Goal: Information Seeking & Learning: Learn about a topic

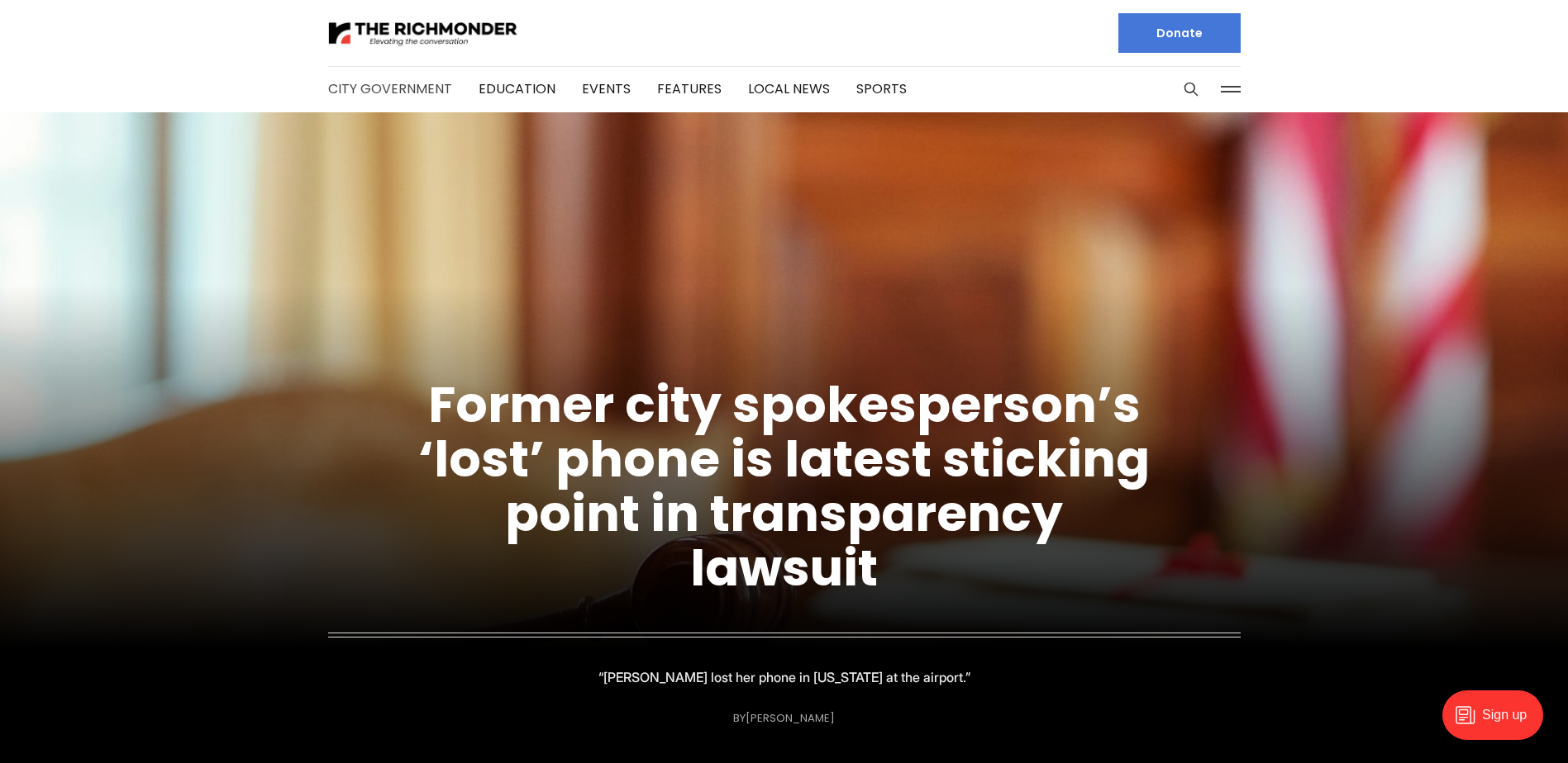
click at [389, 96] on link "City Government" at bounding box center [390, 89] width 124 height 19
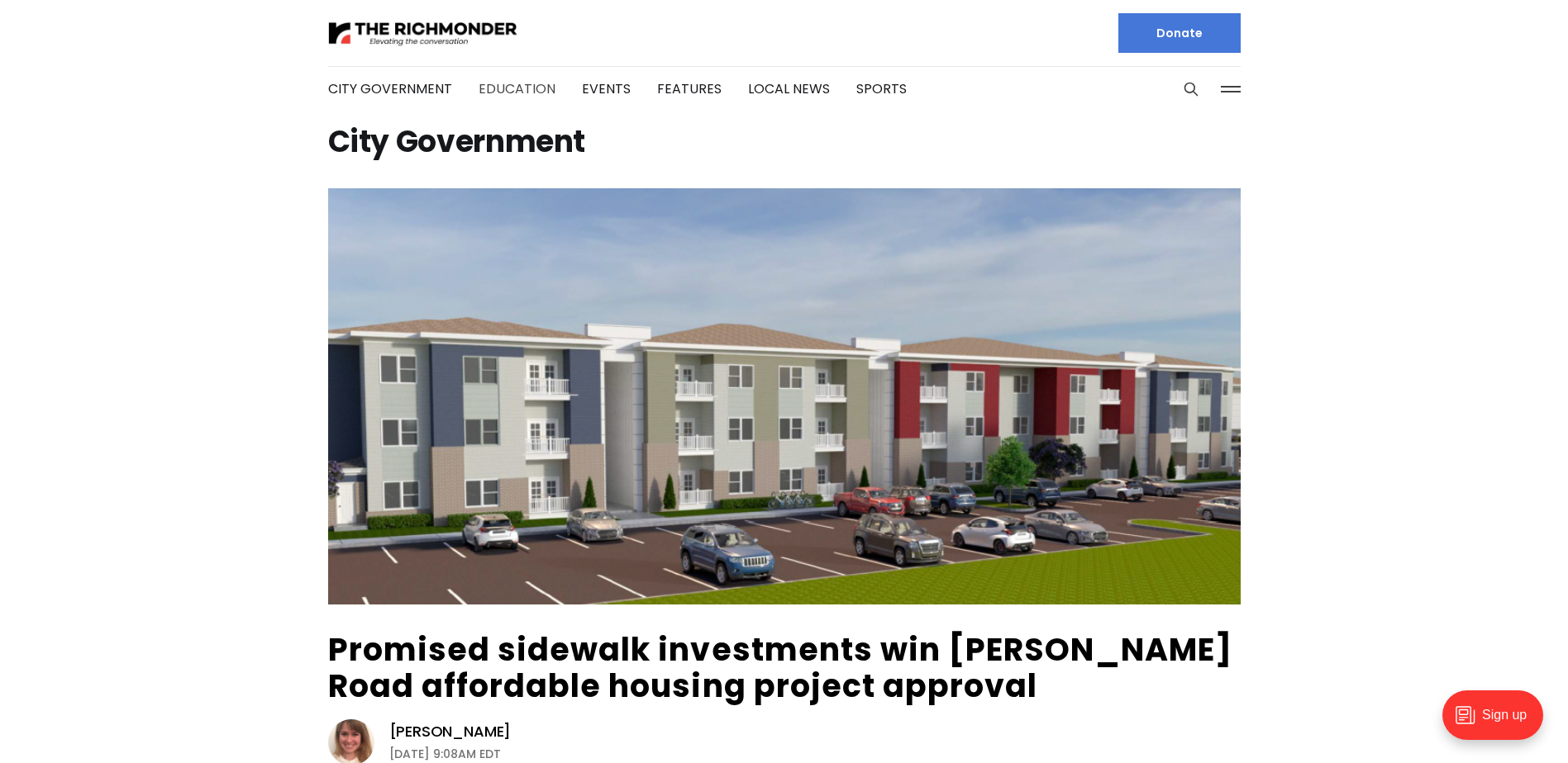
click at [496, 80] on link "Education" at bounding box center [517, 89] width 77 height 19
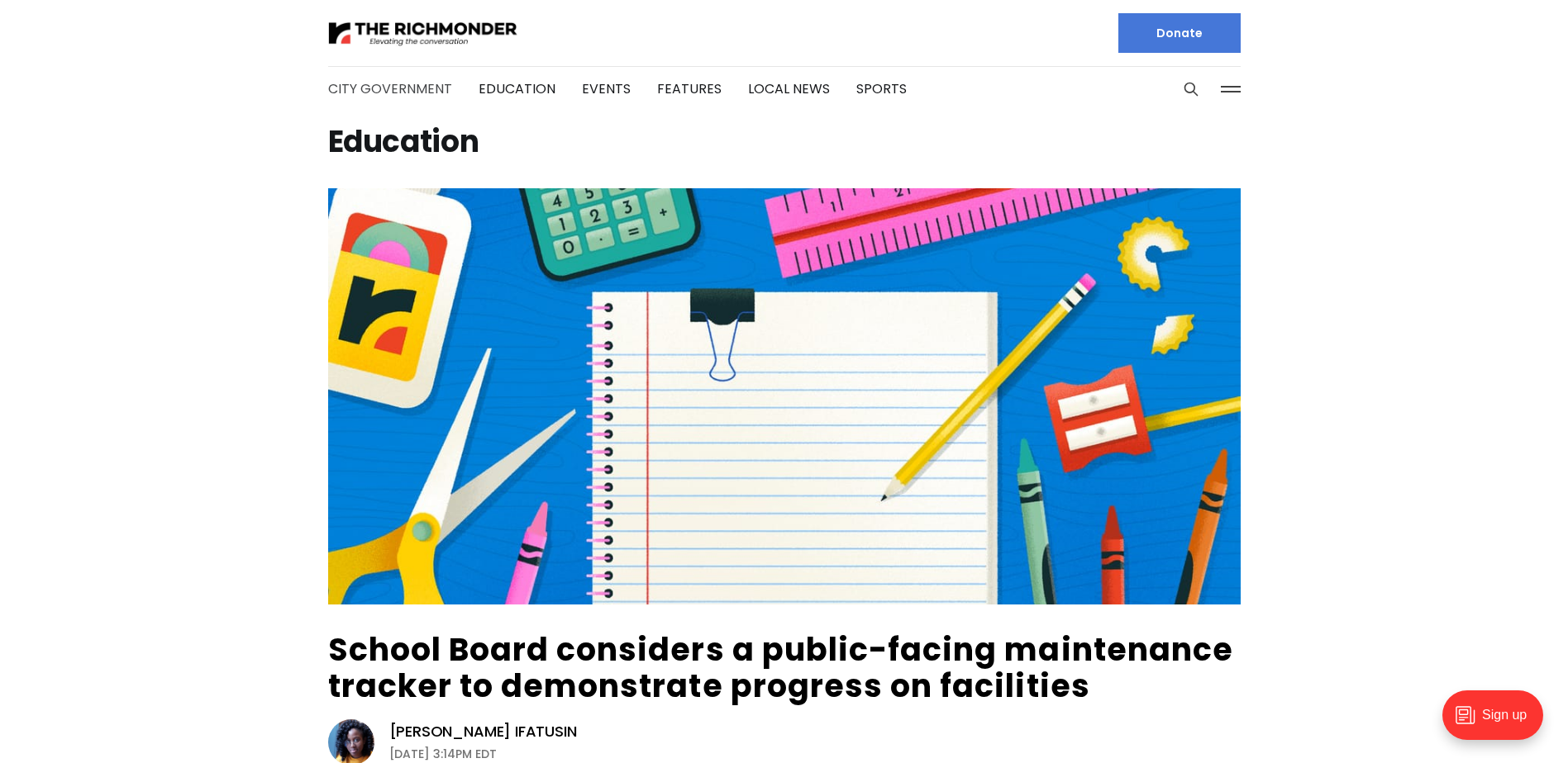
click at [440, 80] on link "City Government" at bounding box center [390, 89] width 124 height 19
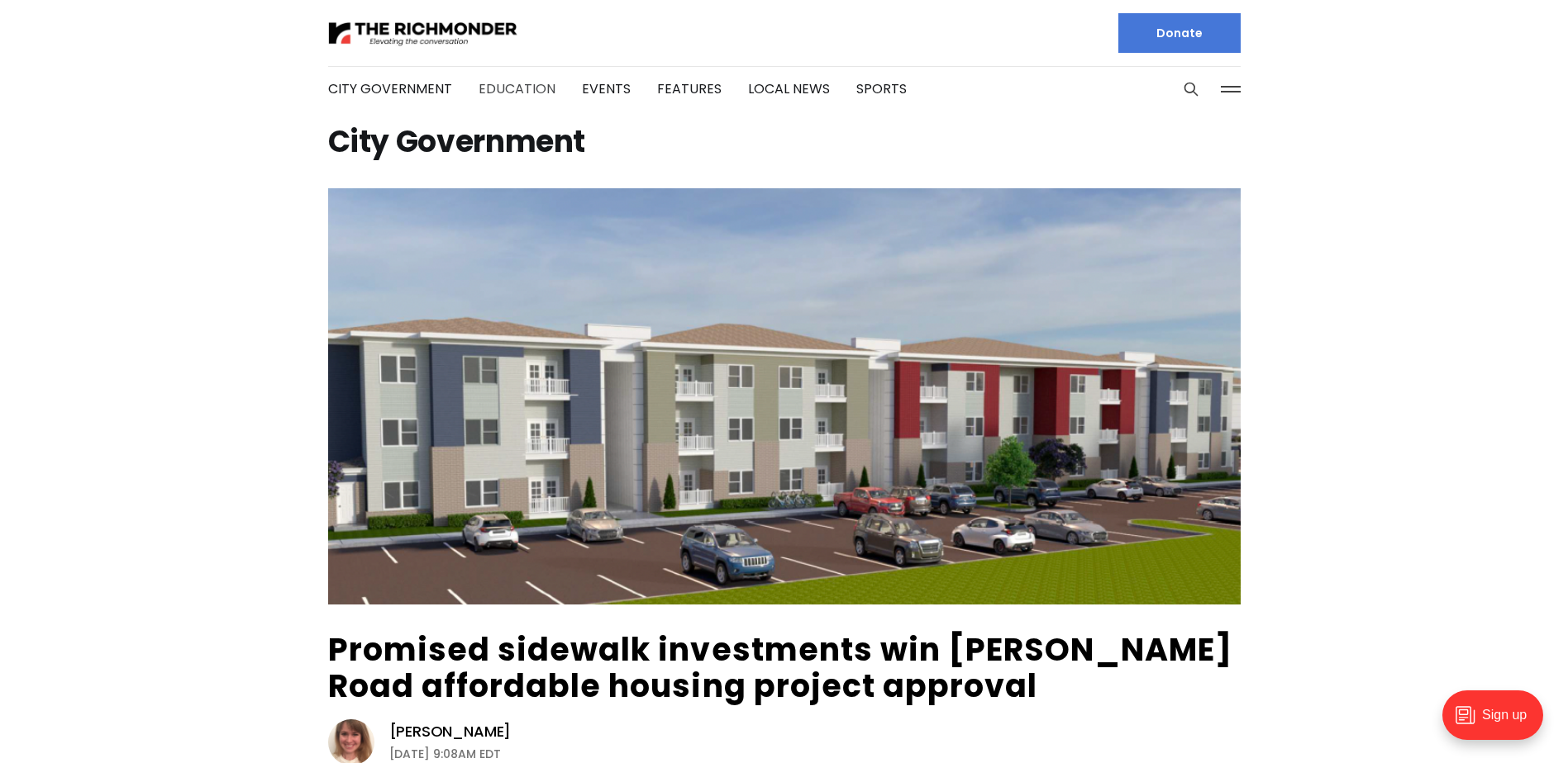
click at [523, 92] on link "Education" at bounding box center [517, 89] width 77 height 19
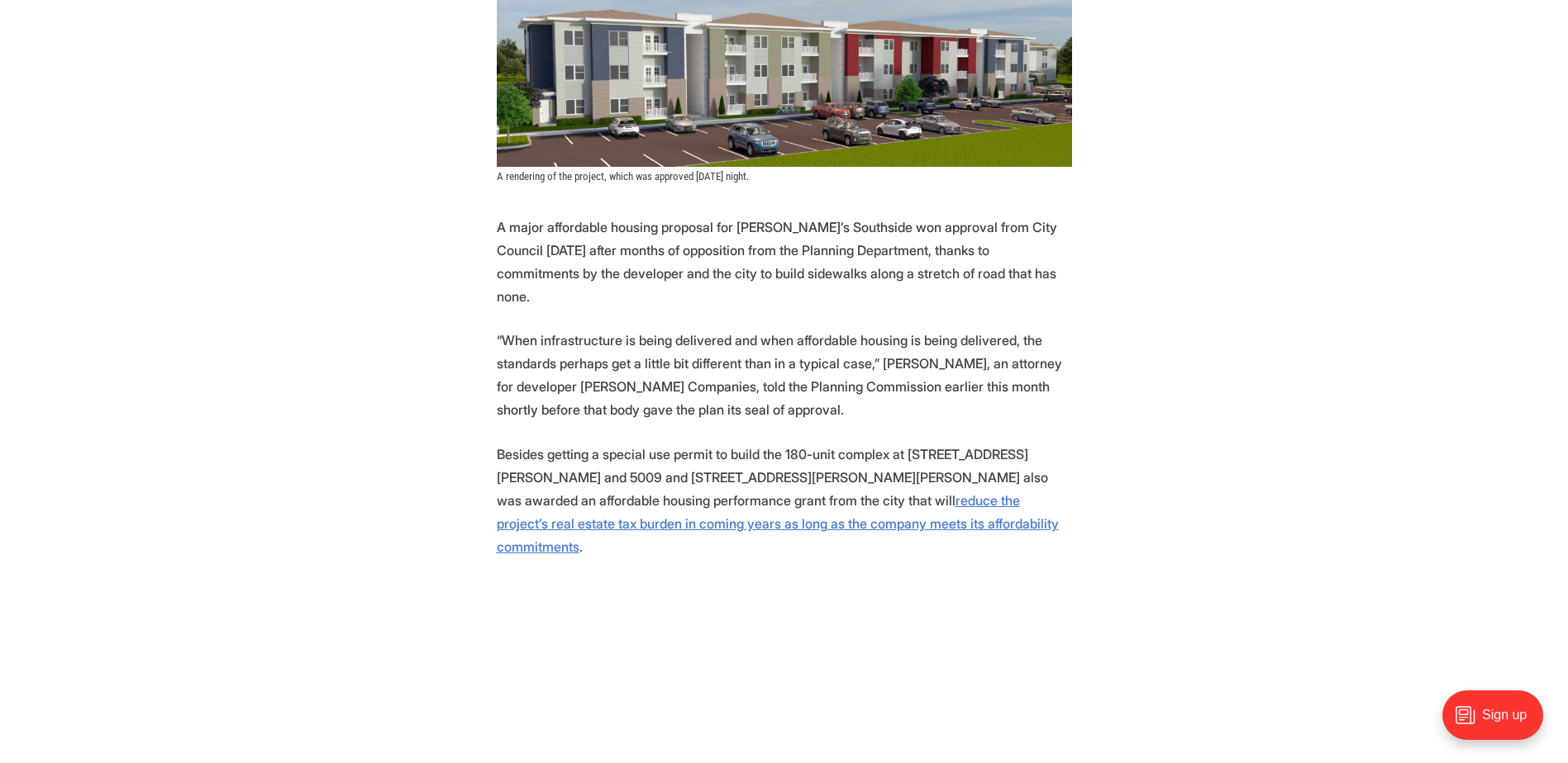
scroll to position [495, 0]
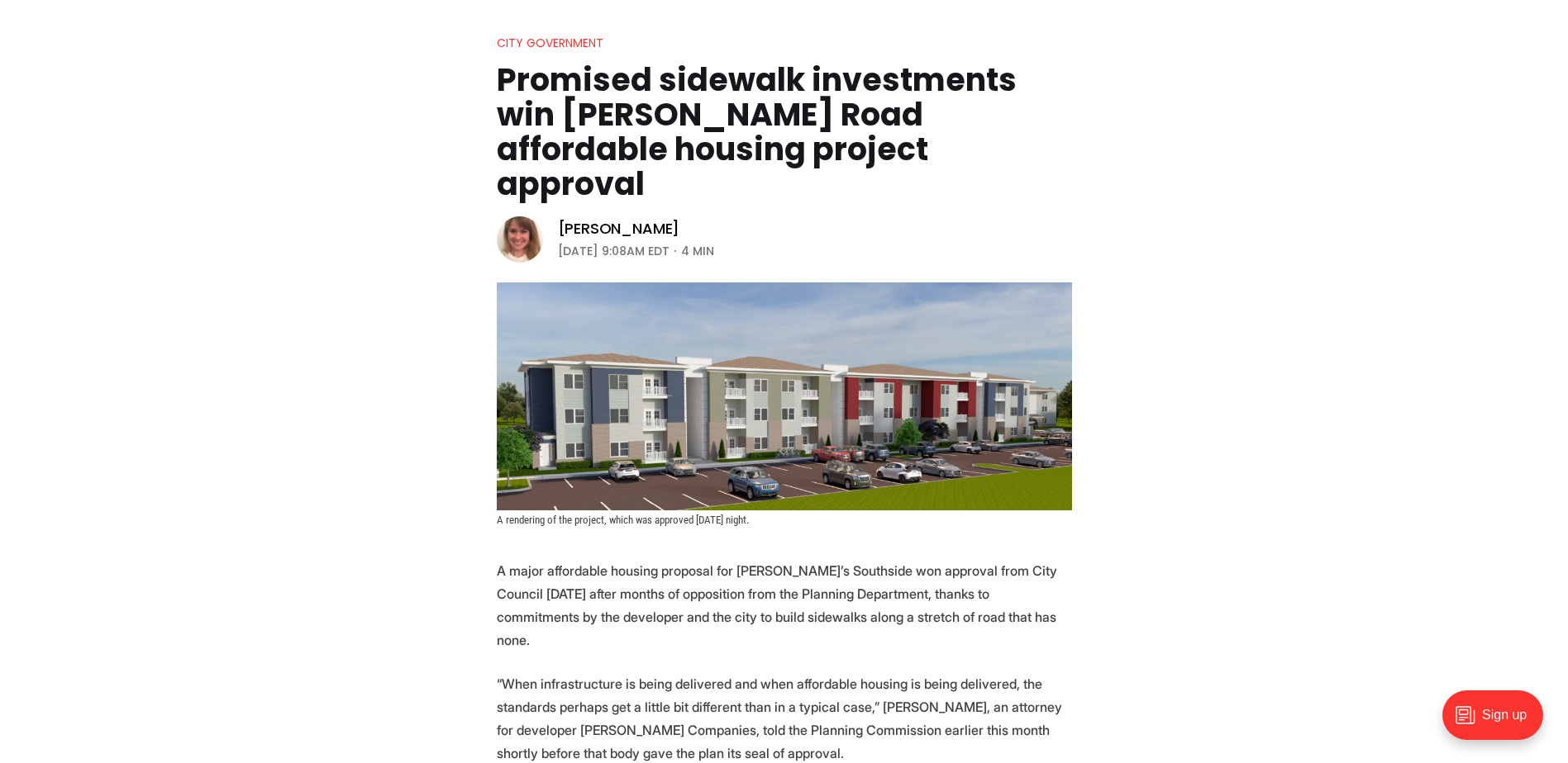
scroll to position [330, 0]
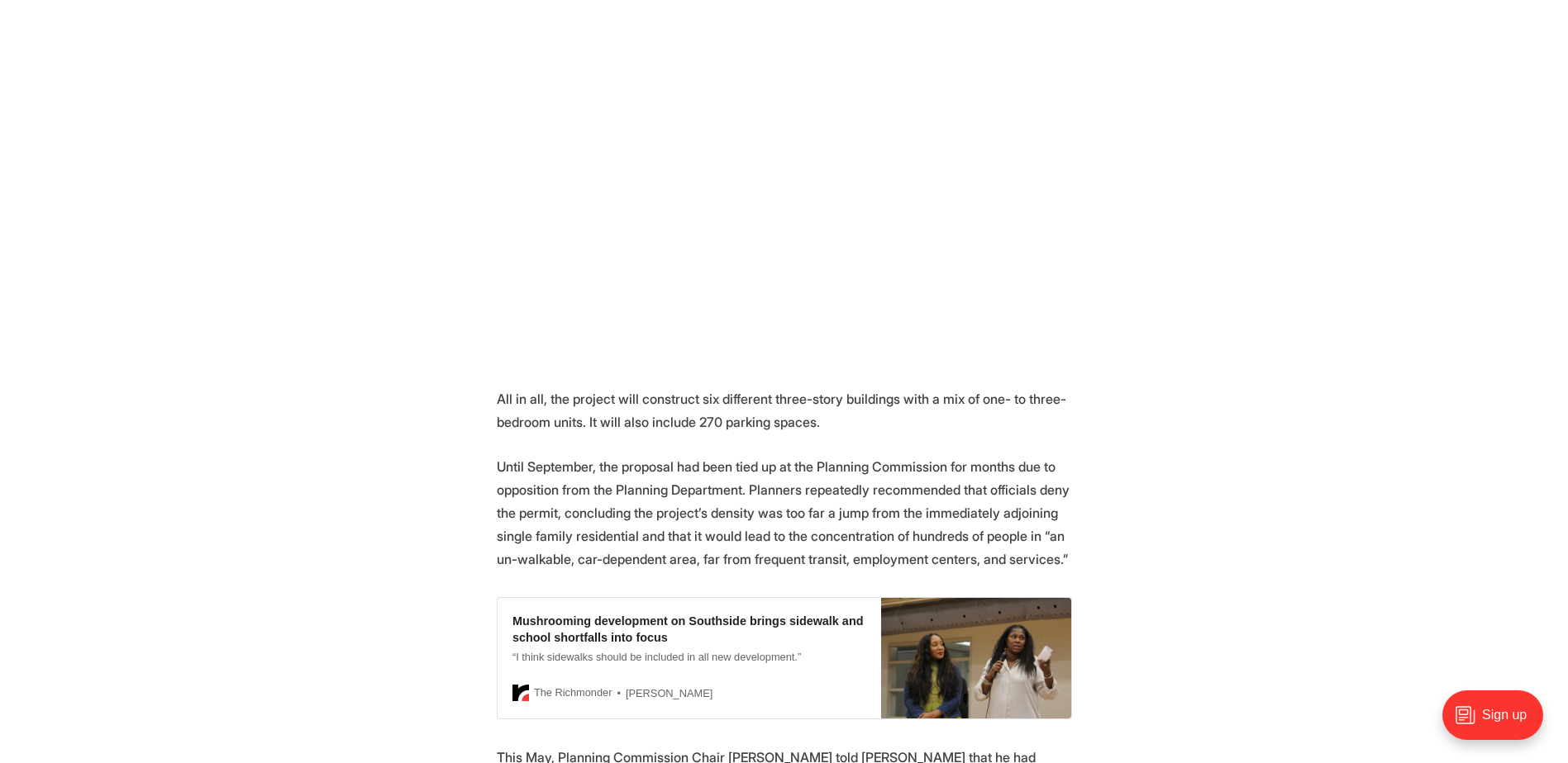
scroll to position [578, 0]
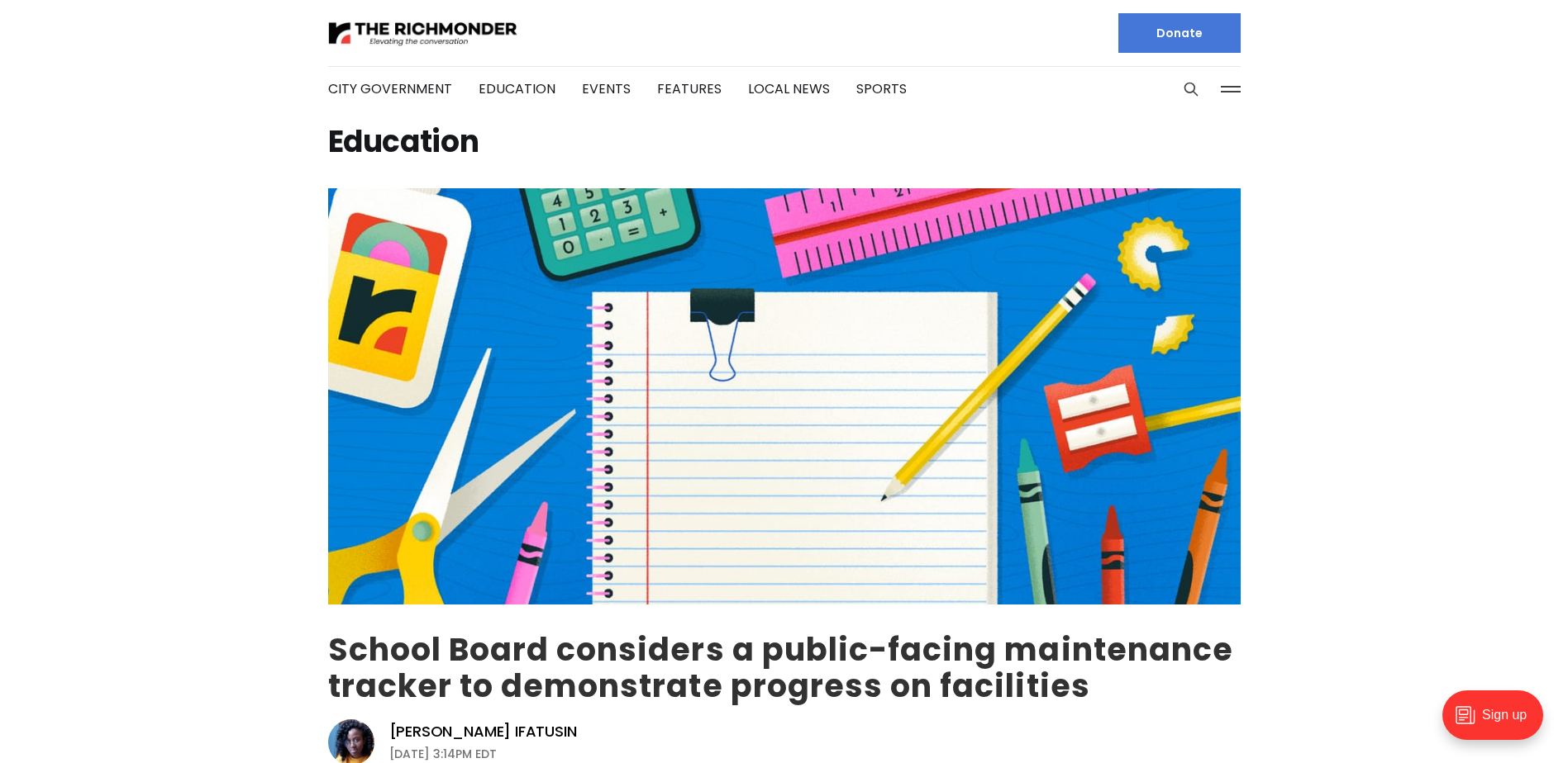
click at [772, 641] on link "School Board considers a public-facing maintenance tracker to demonstrate progr…" at bounding box center [781, 668] width 906 height 80
